Goal: Task Accomplishment & Management: Complete application form

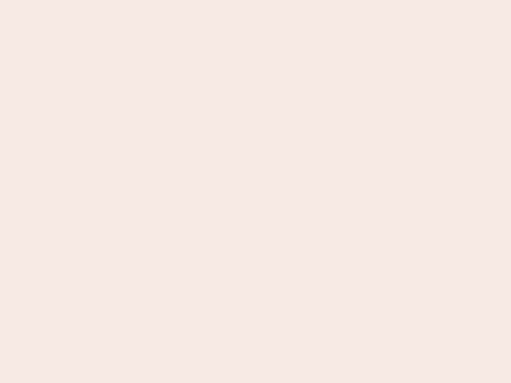
click at [255, 192] on nb-app "Almost there Thank you for registering for Newbook. Your account is under revie…" at bounding box center [255, 191] width 511 height 383
click at [255, 0] on nb-app "Almost there Thank you for registering for Newbook. Your account is under revie…" at bounding box center [255, 191] width 511 height 383
click at [273, 0] on nb-app "Almost there Thank you for registering for Newbook. Your account is under revie…" at bounding box center [255, 191] width 511 height 383
click at [255, 192] on nb-app "Almost there Thank you for registering for Newbook. Your account is under revie…" at bounding box center [255, 191] width 511 height 383
click at [255, 0] on nb-app "Almost there Thank you for registering for Newbook. Your account is under revie…" at bounding box center [255, 191] width 511 height 383
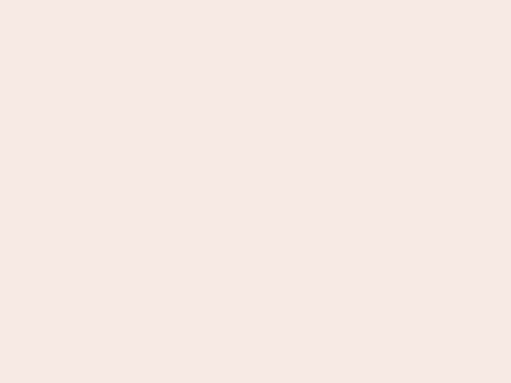
click at [178, 0] on nb-app "Almost there Thank you for registering for Newbook. Your account is under revie…" at bounding box center [255, 191] width 511 height 383
click at [255, 192] on nb-app "Almost there Thank you for registering for Newbook. Your account is under revie…" at bounding box center [255, 191] width 511 height 383
click at [255, 0] on nb-app "Almost there Thank you for registering for Newbook. Your account is under revie…" at bounding box center [255, 191] width 511 height 383
click at [178, 0] on nb-app "Almost there Thank you for registering for Newbook. Your account is under revie…" at bounding box center [255, 191] width 511 height 383
click at [255, 192] on nb-app "Almost there Thank you for registering for Newbook. Your account is under revie…" at bounding box center [255, 191] width 511 height 383
